Goal: Find specific page/section: Find specific page/section

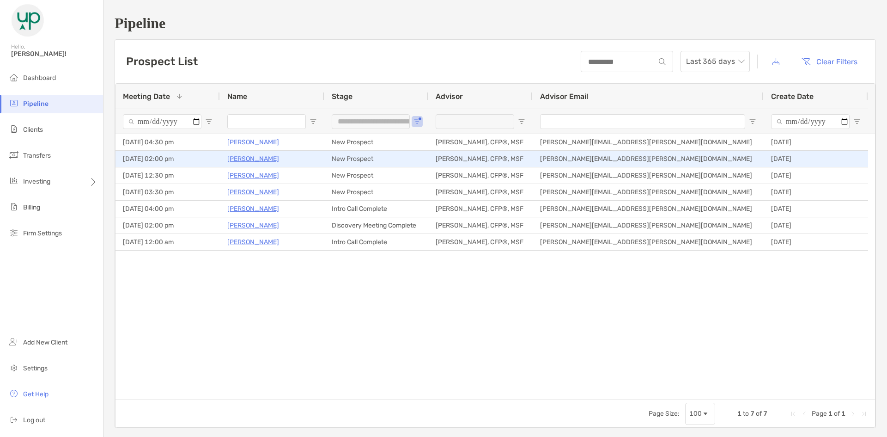
click at [258, 160] on p "[PERSON_NAME]" at bounding box center [253, 159] width 52 height 12
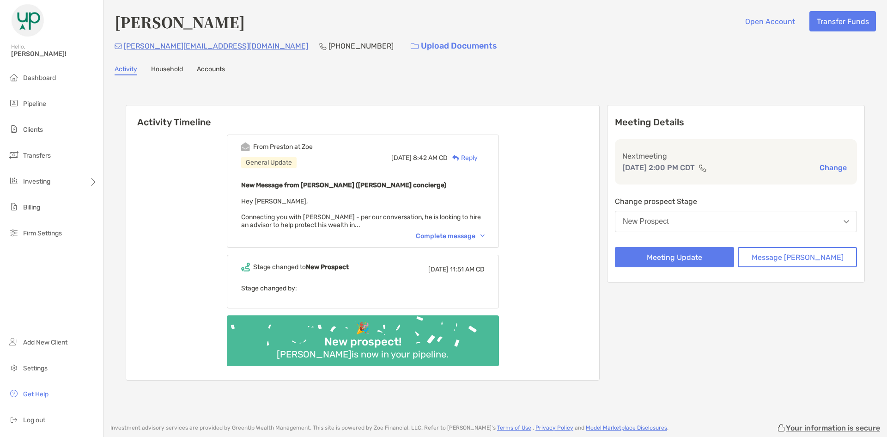
click at [446, 238] on div "Complete message" at bounding box center [450, 236] width 69 height 8
